Goal: Complete application form

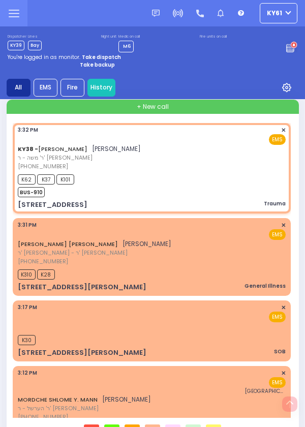
select select "SECTION 4"
select select
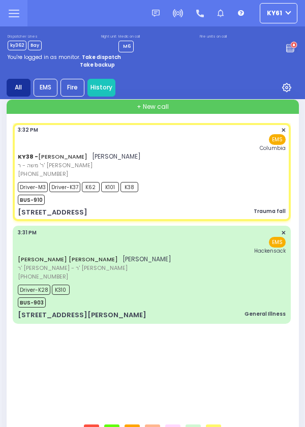
select select
type input "Trauma fall"
radio input "true"
type input "Morrecha"
type input "[PERSON_NAME]"
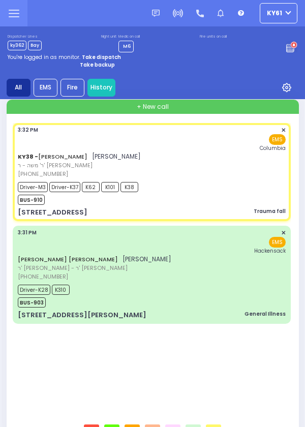
type input "20"
select select "Year"
select select "[DEMOGRAPHIC_DATA]"
type input "15:42"
type input "15:59"
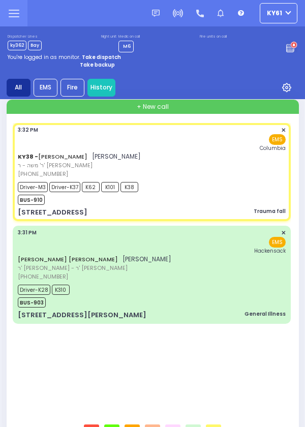
type input "[US_STATE][GEOGRAPHIC_DATA]- [GEOGRAPHIC_DATA]"
select select
radio input "true"
select select "Year"
select select "[DEMOGRAPHIC_DATA]"
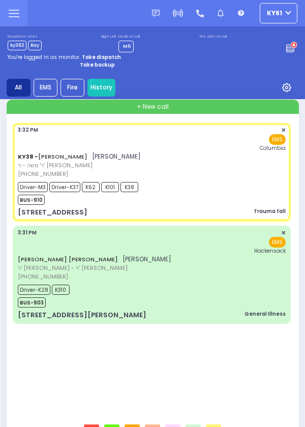
select select
radio input "true"
select select "Year"
select select "[DEMOGRAPHIC_DATA]"
radio input "true"
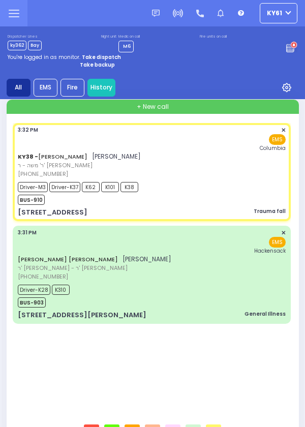
select select "Year"
select select "[DEMOGRAPHIC_DATA]"
select select "SECTION 4"
select select
radio input "true"
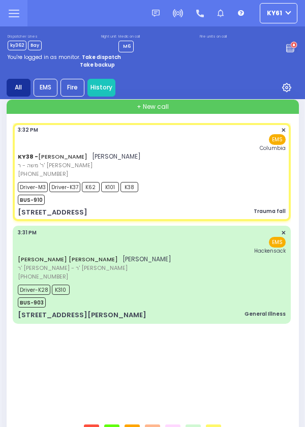
select select "Year"
select select "[DEMOGRAPHIC_DATA]"
select select "SECTION 4"
select select
radio input "true"
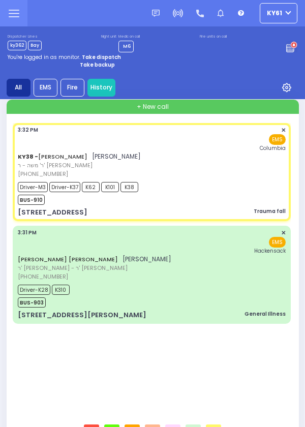
select select "Year"
select select "[DEMOGRAPHIC_DATA]"
select select "SECTION 4"
select select
radio input "true"
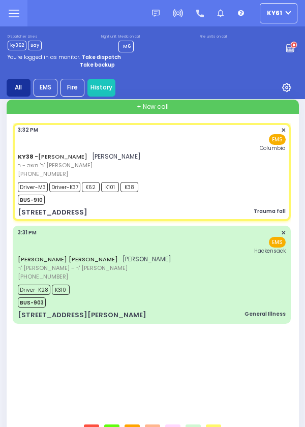
select select "Year"
select select "[DEMOGRAPHIC_DATA]"
select select
radio input "true"
select select "Year"
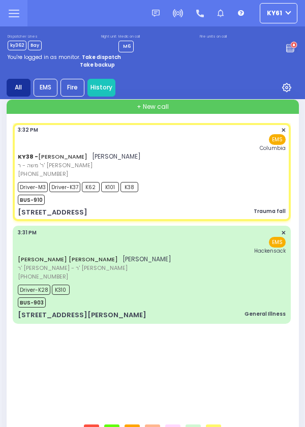
select select "[DEMOGRAPHIC_DATA]"
select select "SECTION 4"
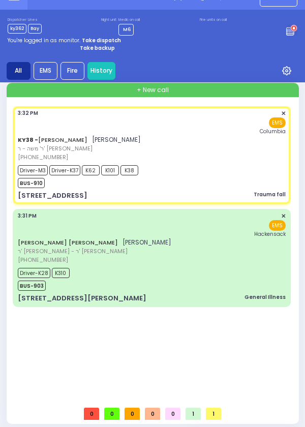
select select
radio input "true"
select select "Year"
select select "[DEMOGRAPHIC_DATA]"
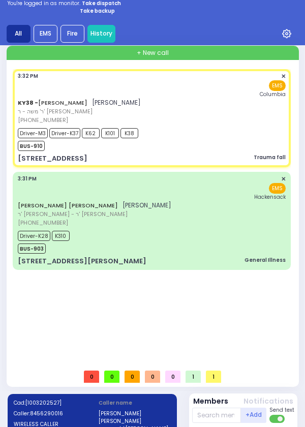
select select "SECTION 4"
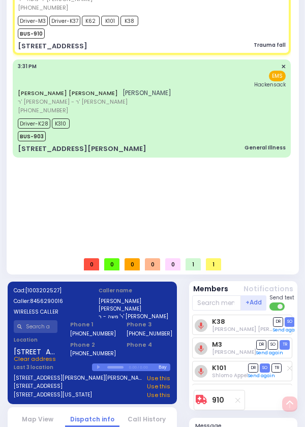
select select "SECTION 4"
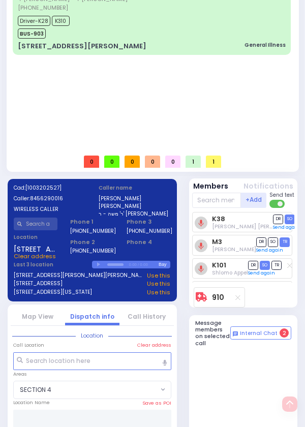
scroll to position [268, 0]
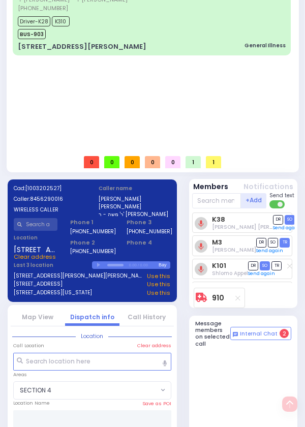
click at [234, 149] on div "KY38 - [PERSON_NAME] [PERSON_NAME] ר' משה - ר' [PERSON_NAME] [PHONE_NUMBER] 3:3…" at bounding box center [154, 2] width 282 height 295
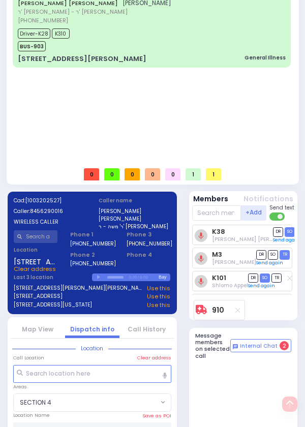
scroll to position [262, 0]
